Goal: Use online tool/utility: Utilize a website feature to perform a specific function

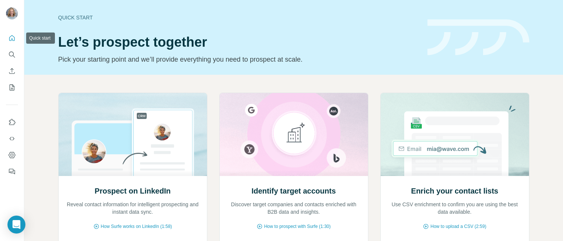
click at [13, 38] on icon "Quick start" at bounding box center [11, 37] width 7 height 7
click at [13, 39] on icon "Quick start" at bounding box center [11, 37] width 7 height 7
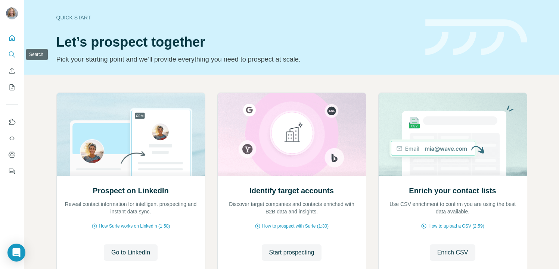
click at [12, 53] on icon "Search" at bounding box center [11, 54] width 7 height 7
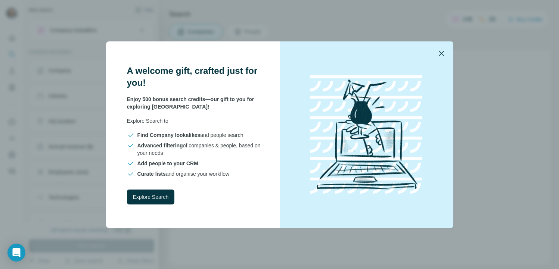
click at [443, 52] on icon "button" at bounding box center [441, 53] width 5 height 5
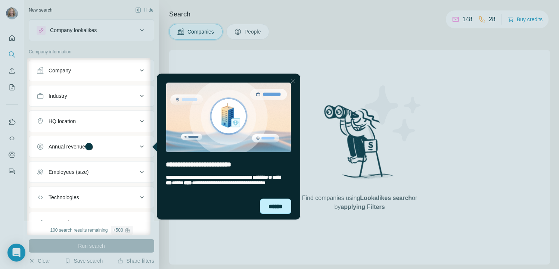
click at [273, 207] on div "******" at bounding box center [275, 206] width 31 height 15
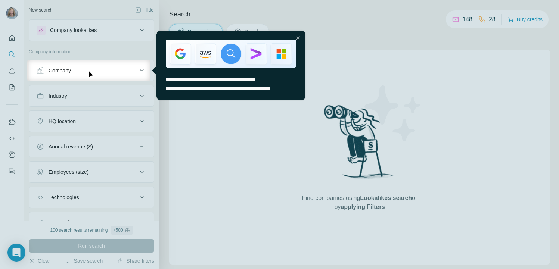
click at [300, 36] on div at bounding box center [298, 38] width 9 height 9
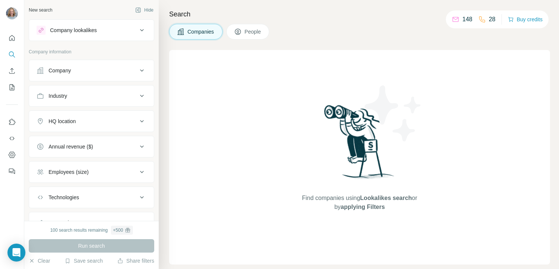
click at [68, 71] on div "Company" at bounding box center [60, 70] width 22 height 7
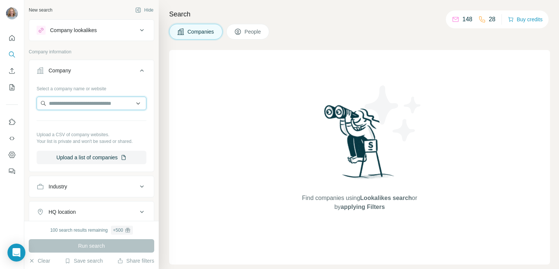
click at [74, 106] on input "text" at bounding box center [92, 103] width 110 height 13
type input "**********"
click at [7, 89] on button "My lists" at bounding box center [12, 87] width 12 height 13
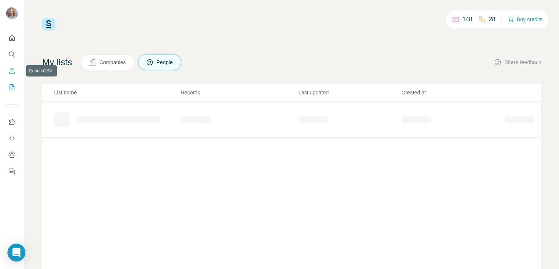
click at [12, 73] on icon "Enrich CSV" at bounding box center [11, 70] width 7 height 7
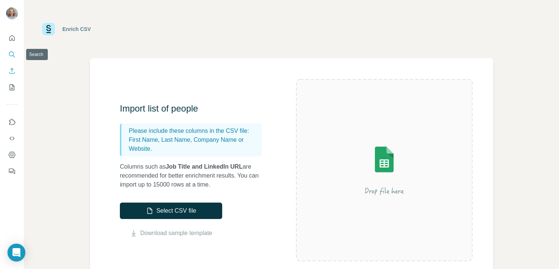
click at [13, 55] on icon "Search" at bounding box center [11, 54] width 7 height 7
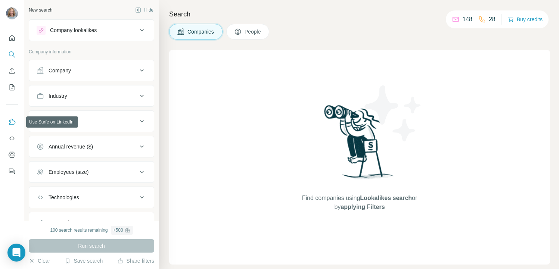
click at [12, 123] on icon "Use Surfe on LinkedIn" at bounding box center [11, 121] width 7 height 7
click at [9, 39] on icon "Quick start" at bounding box center [11, 37] width 7 height 7
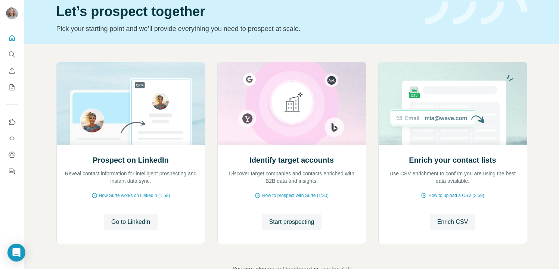
scroll to position [53, 0]
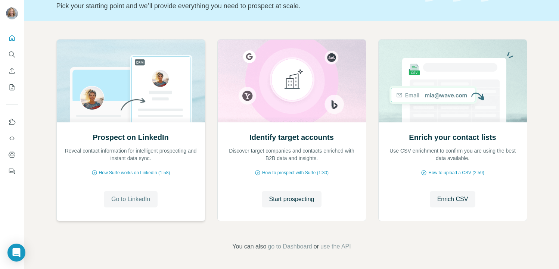
click at [139, 203] on span "Go to LinkedIn" at bounding box center [130, 199] width 39 height 9
